Goal: Task Accomplishment & Management: Manage account settings

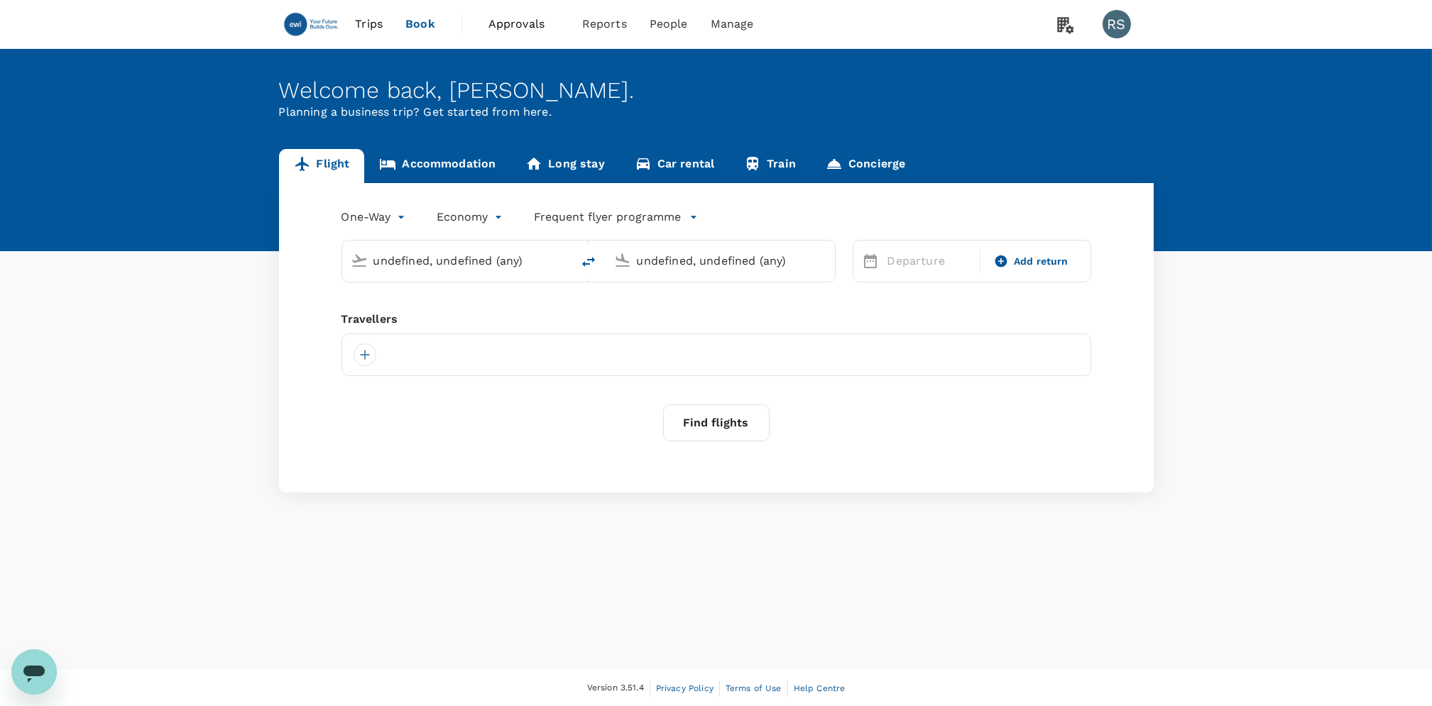
type input "[GEOGRAPHIC_DATA], [GEOGRAPHIC_DATA] (any)"
type input "Amsterdam Schiphol (AMS)"
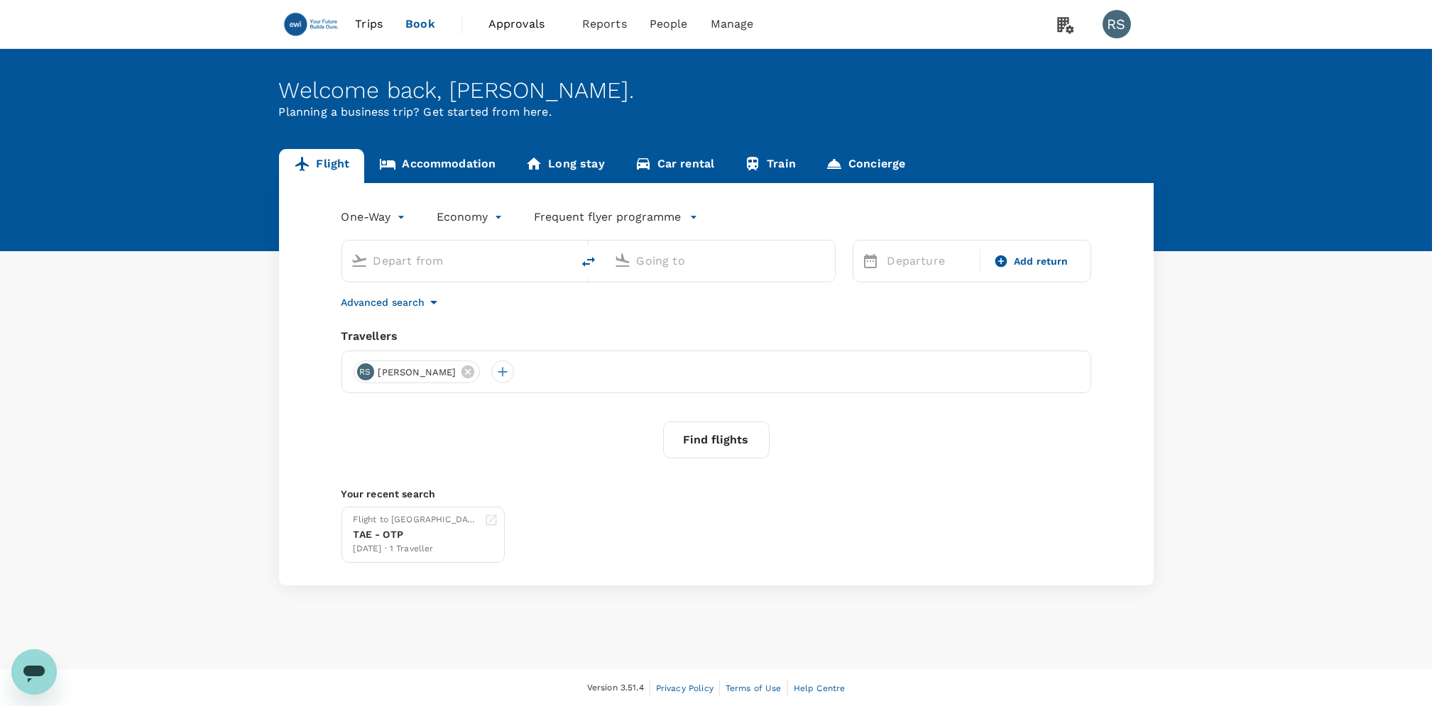
type input "Incheon Intl (ICN)"
type input "[PERSON_NAME] Intl (CRK)"
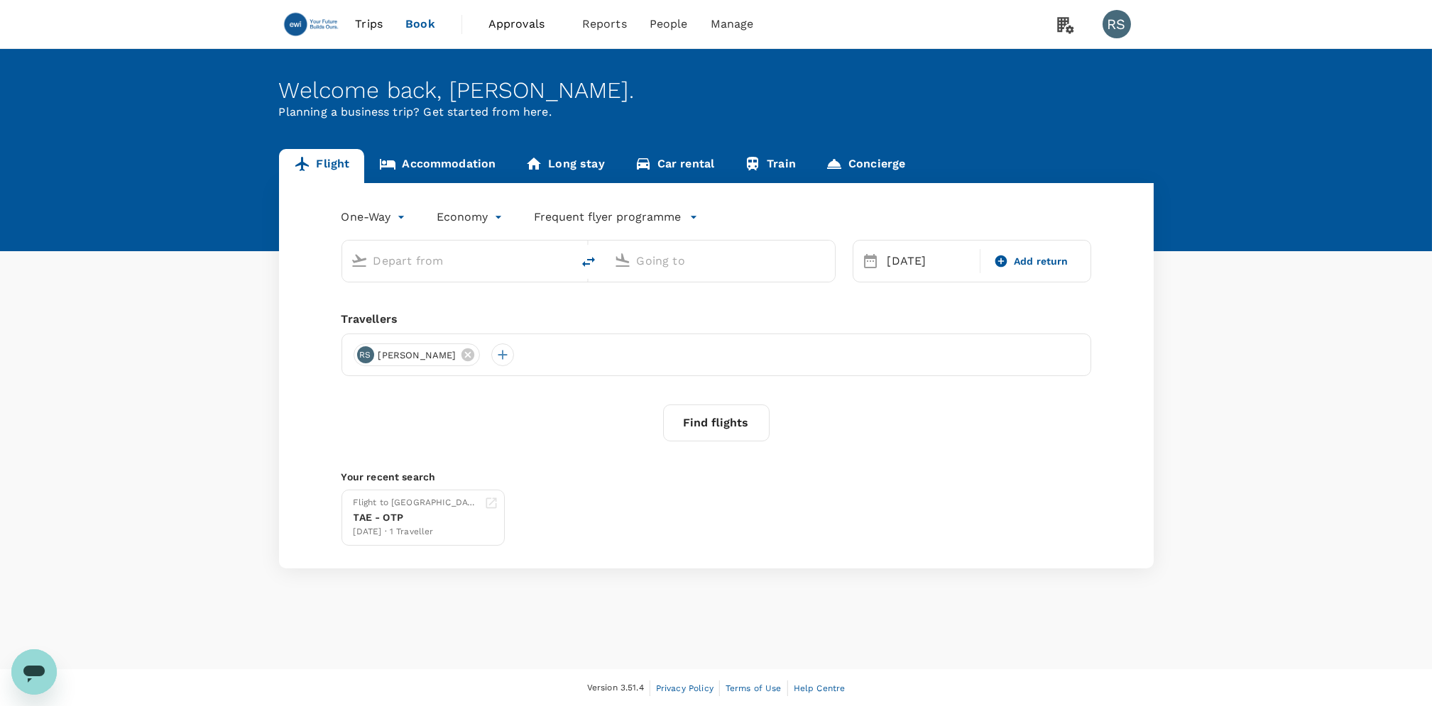
type input "Incheon Intl (ICN)"
type input "[PERSON_NAME] Intl (CRK)"
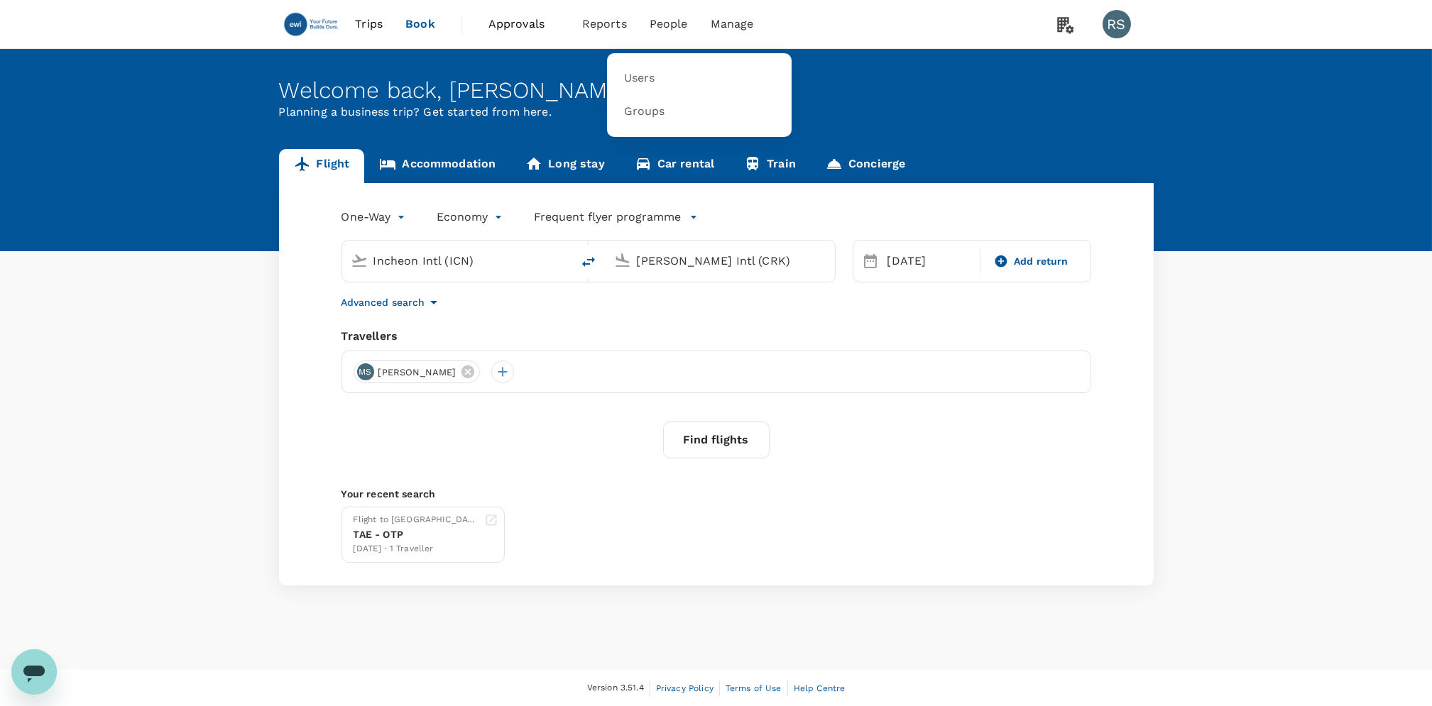
click at [659, 25] on span "People" at bounding box center [669, 24] width 38 height 17
click at [650, 80] on span "Users" at bounding box center [639, 78] width 31 height 16
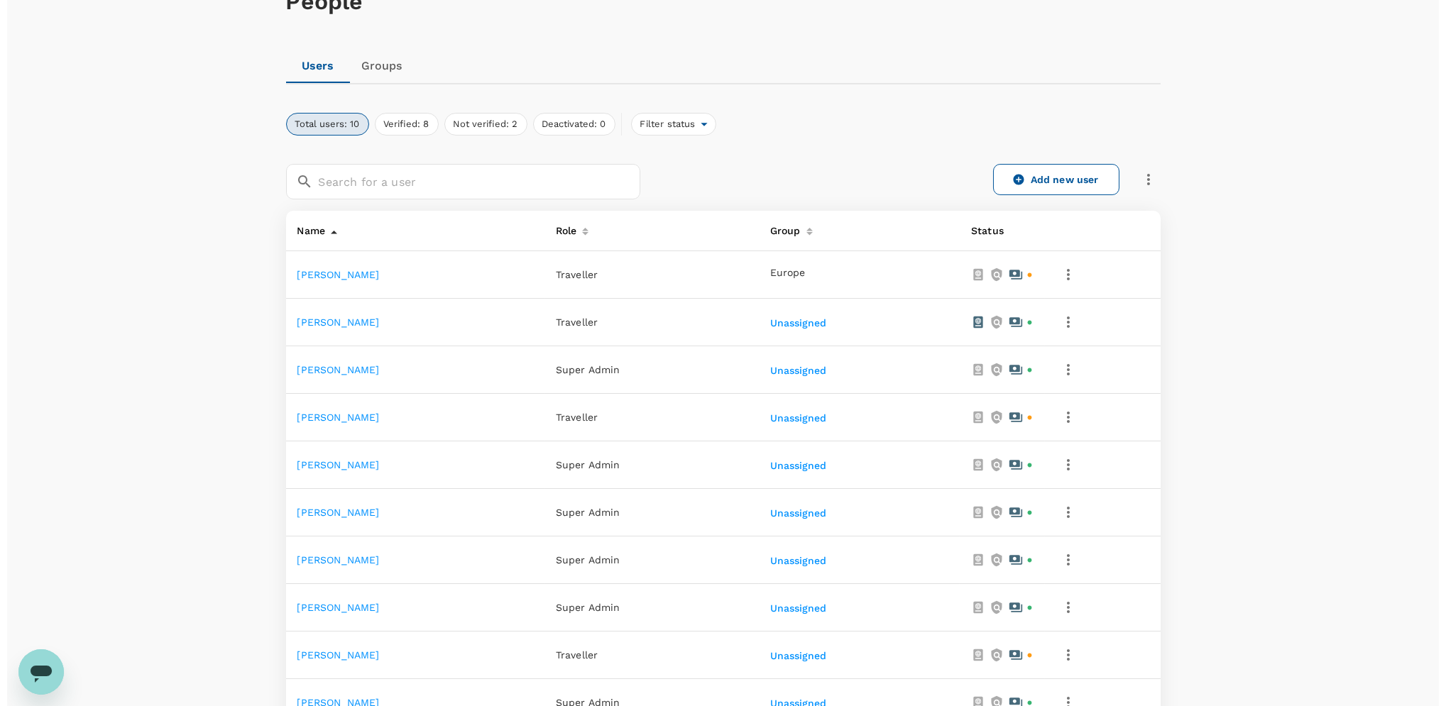
scroll to position [280, 0]
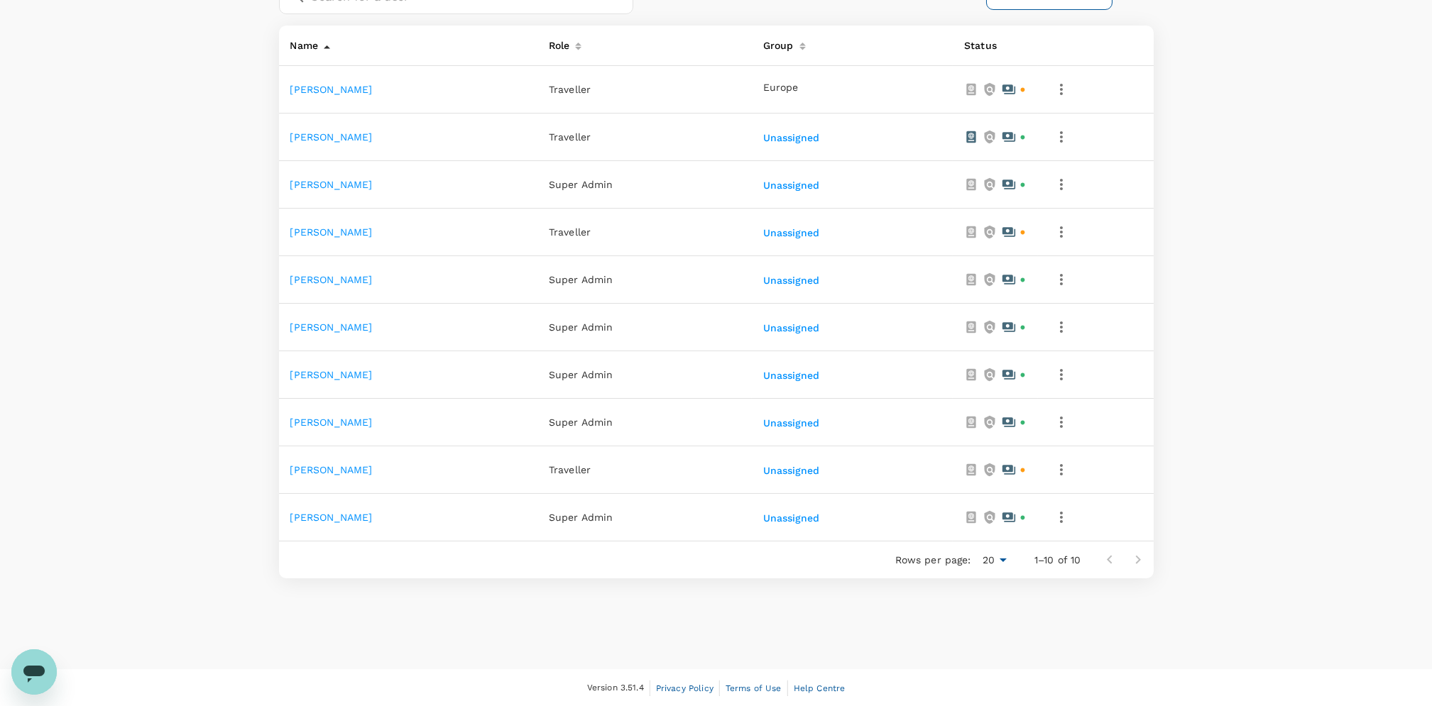
click at [1070, 282] on icon "button" at bounding box center [1061, 279] width 17 height 17
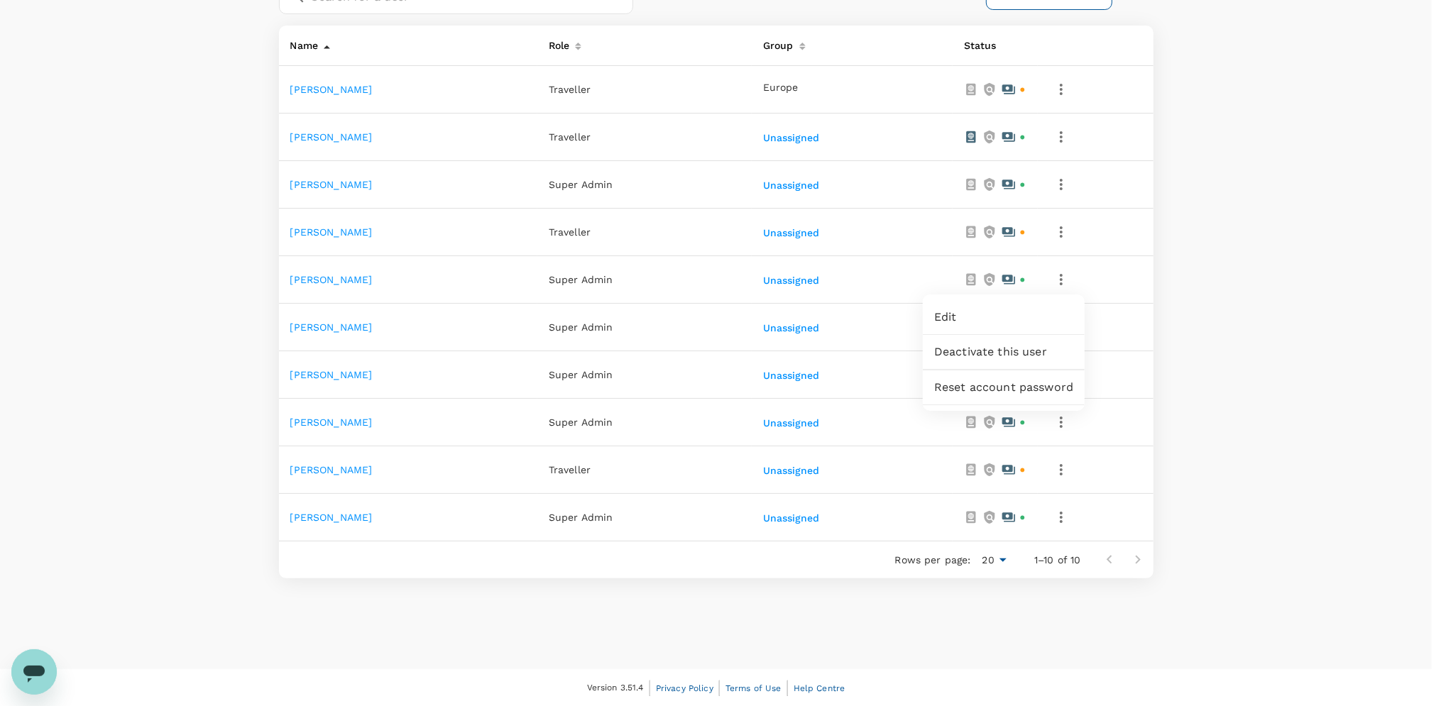
click at [987, 316] on span "Edit" at bounding box center [1003, 317] width 139 height 17
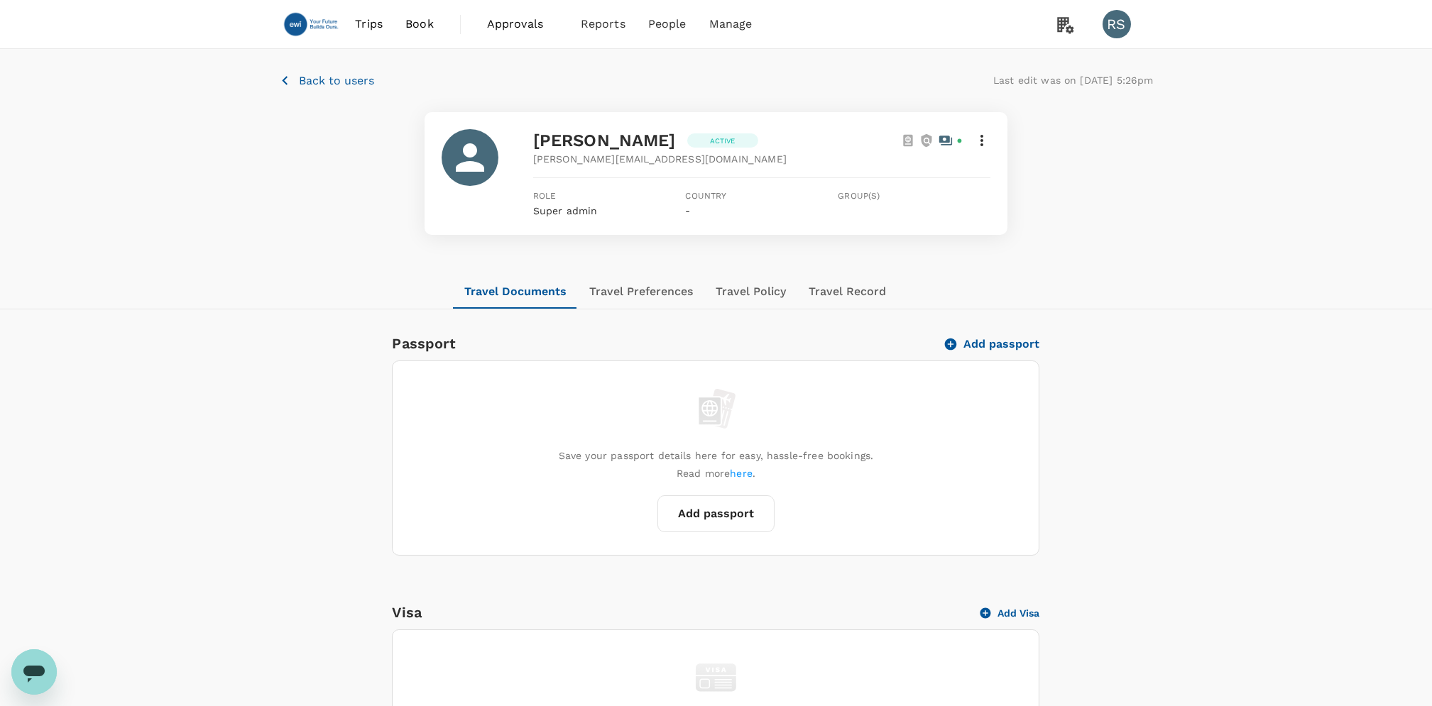
click at [980, 140] on icon at bounding box center [981, 140] width 17 height 17
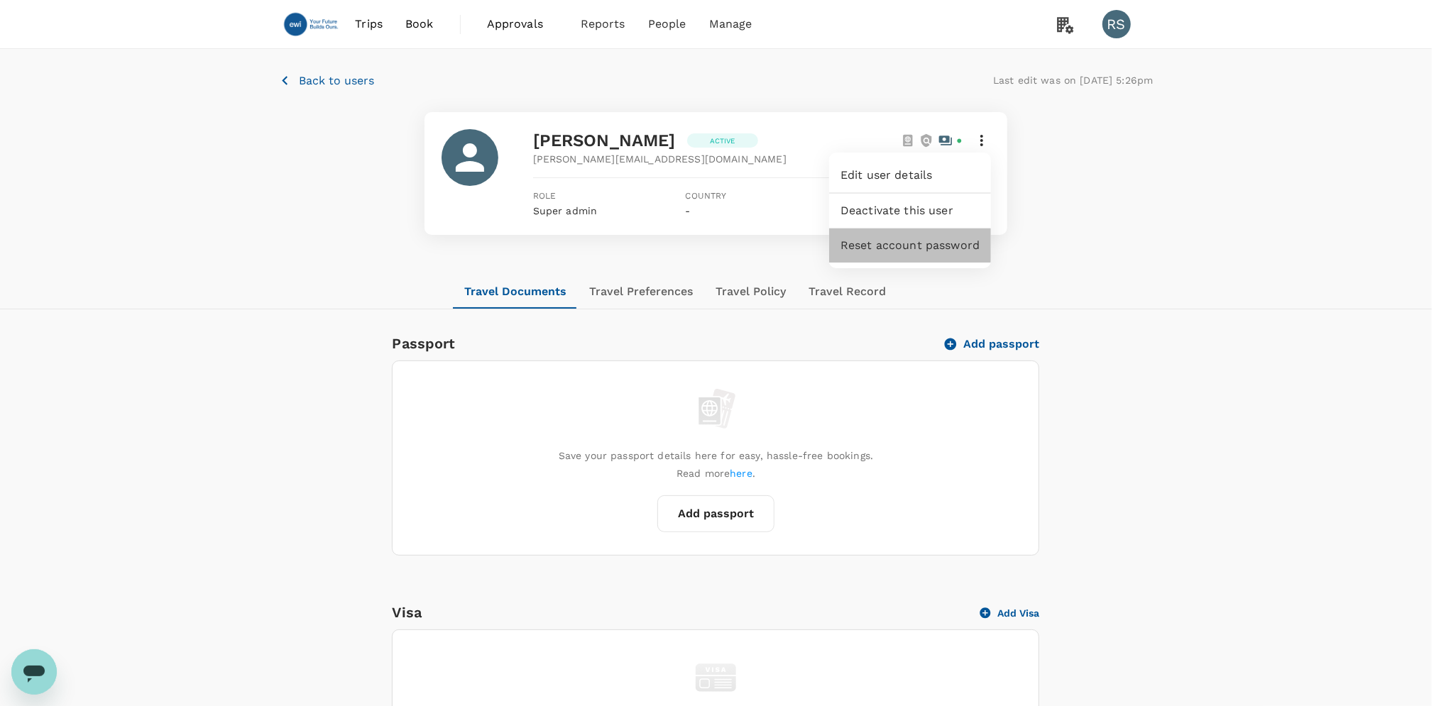
click at [902, 248] on span "Reset account password" at bounding box center [910, 245] width 139 height 17
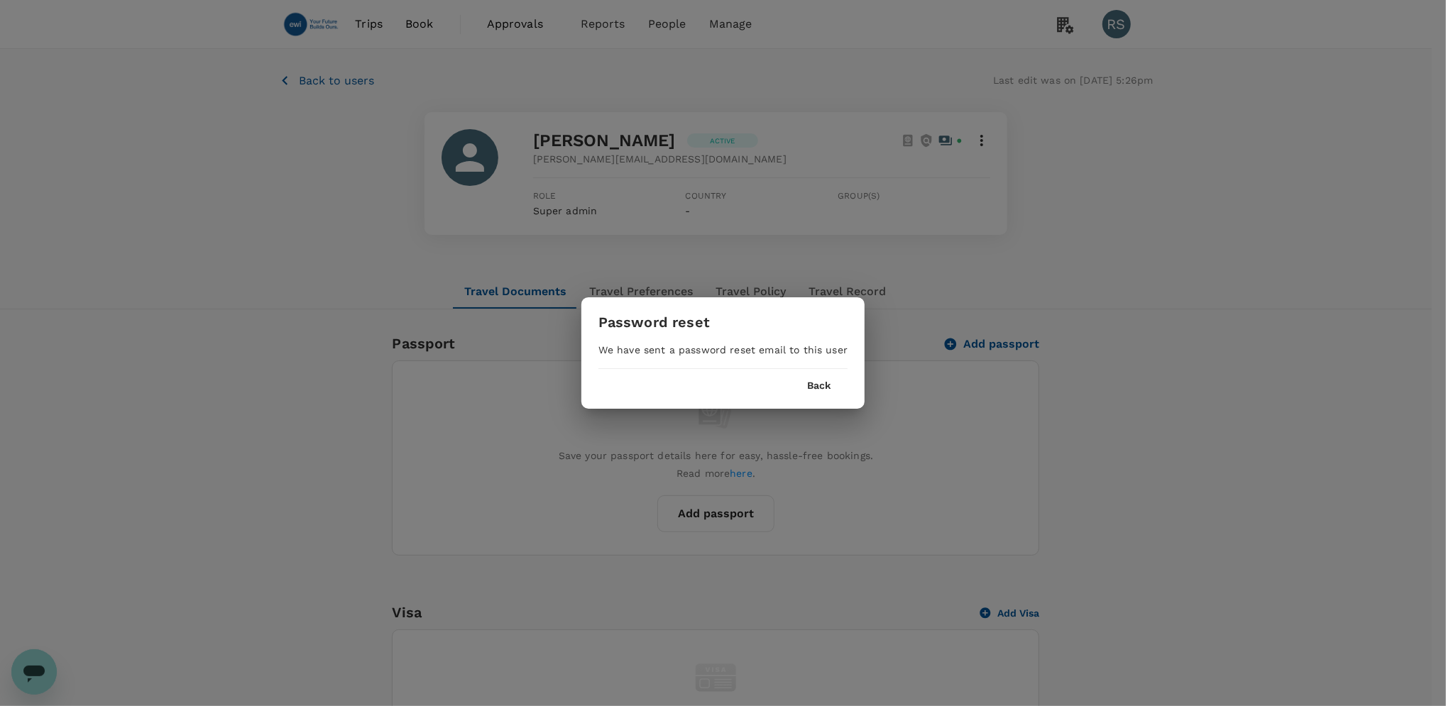
click at [820, 386] on button "Back" at bounding box center [818, 386] width 23 height 11
